Goal: Information Seeking & Learning: Learn about a topic

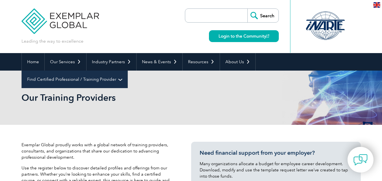
click at [127, 71] on link "Find Certified Professional / Training Provider" at bounding box center [75, 80] width 106 height 18
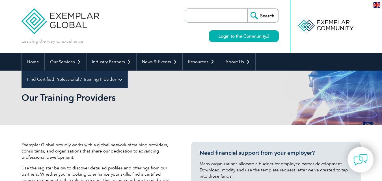
click at [127, 71] on link "Find Certified Professional / Training Provider" at bounding box center [75, 80] width 106 height 18
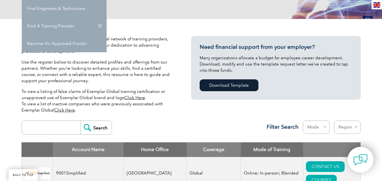
scroll to position [188, 0]
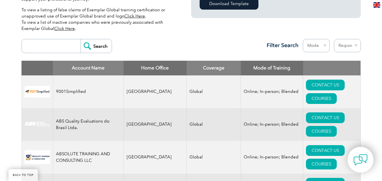
click at [62, 44] on input "search" at bounding box center [53, 46] width 56 height 14
type input "OSS"
click at [81, 39] on input "Search" at bounding box center [96, 46] width 31 height 14
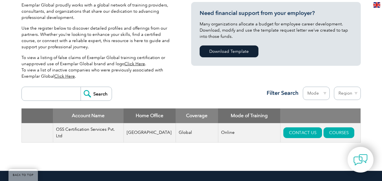
scroll to position [113, 0]
